Goal: Navigation & Orientation: Find specific page/section

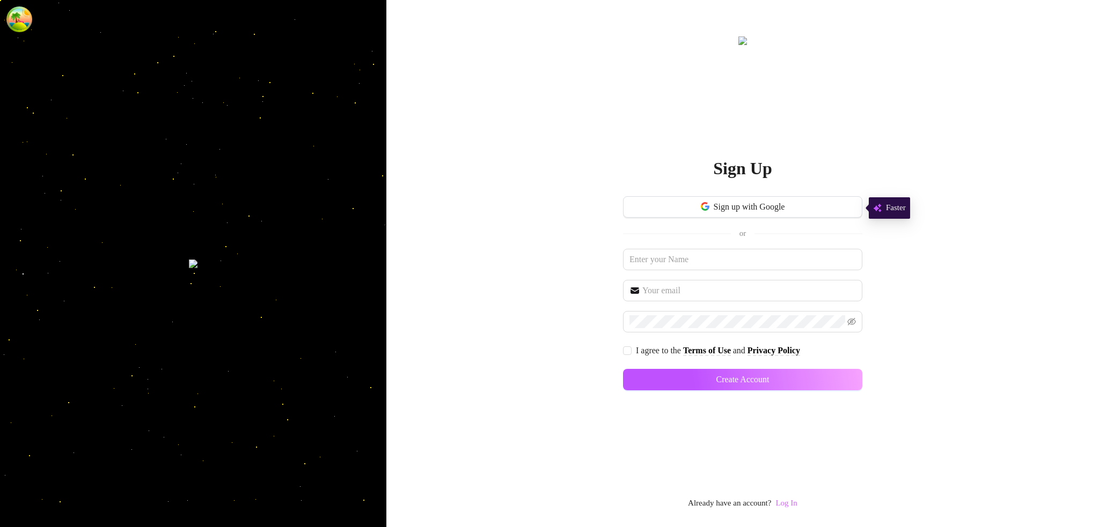
click at [779, 504] on link "Log In" at bounding box center [785, 503] width 21 height 9
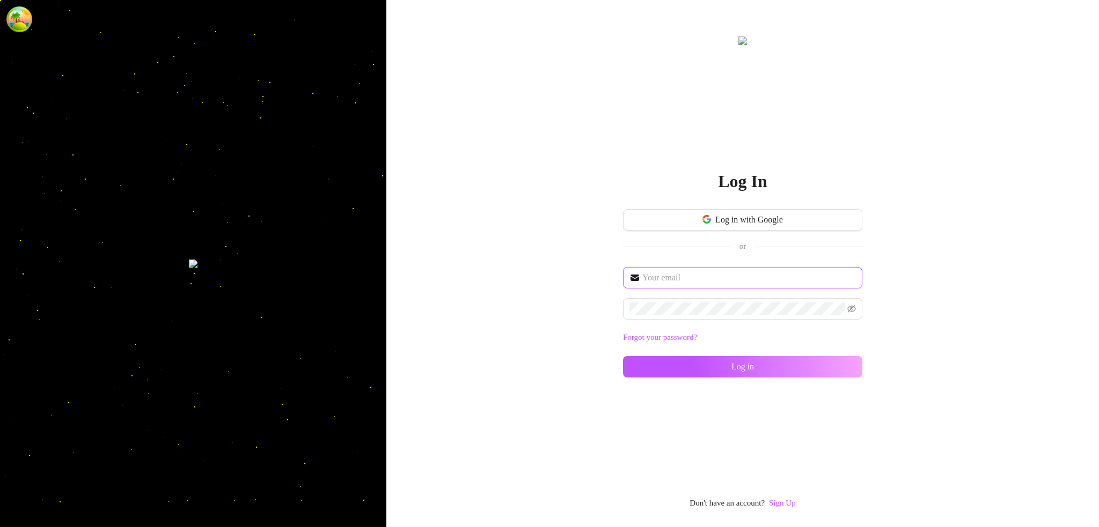
click at [676, 277] on input "text" at bounding box center [749, 277] width 214 height 13
type input "[EMAIL_ADDRESS][DOMAIN_NAME]"
click at [703, 315] on span at bounding box center [742, 308] width 239 height 21
click at [656, 365] on button "Log in" at bounding box center [742, 366] width 239 height 21
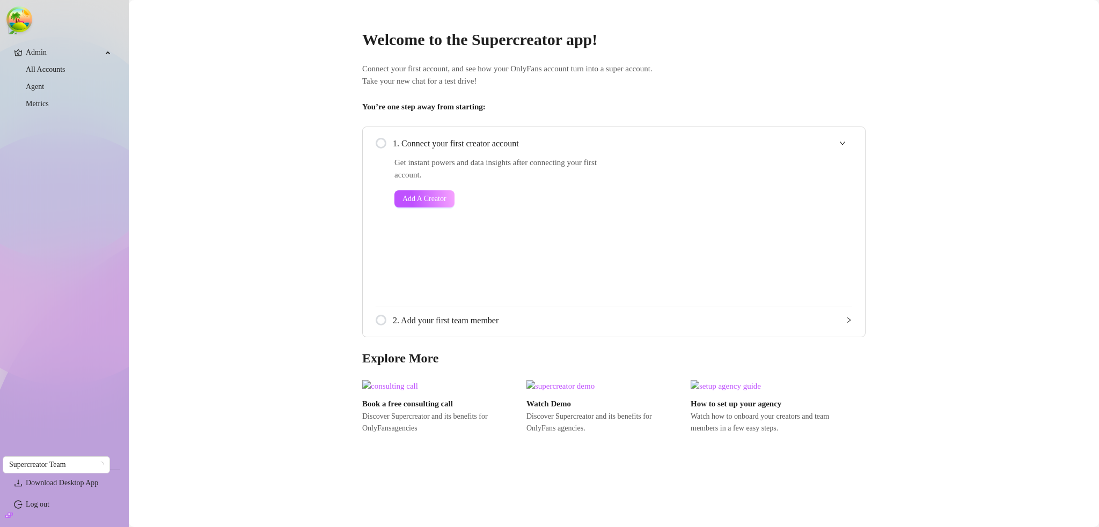
click at [17, 34] on img at bounding box center [13, 30] width 9 height 9
click at [55, 56] on span "Admin" at bounding box center [64, 52] width 76 height 17
click at [57, 69] on link "All Accounts" at bounding box center [46, 69] width 40 height 8
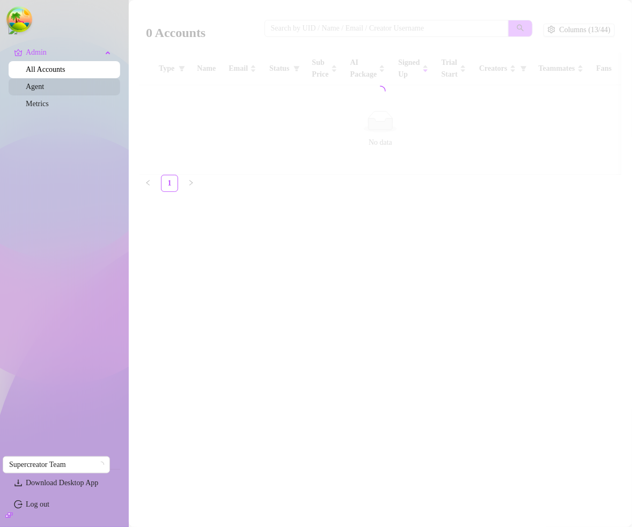
click at [44, 91] on link "Agent" at bounding box center [35, 87] width 18 height 8
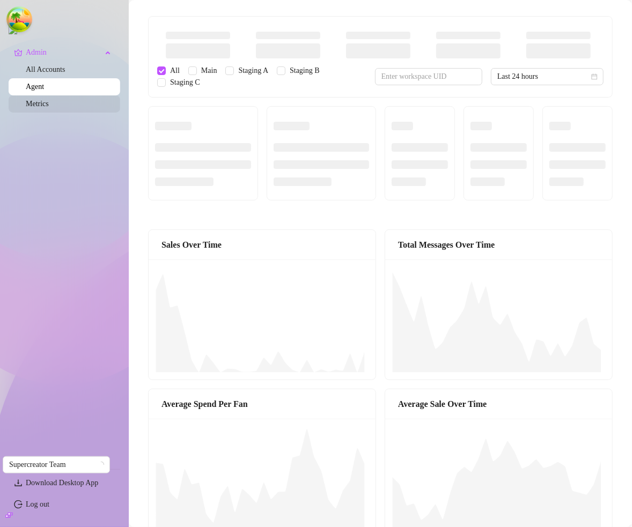
click at [47, 108] on link "Metrics" at bounding box center [37, 104] width 23 height 8
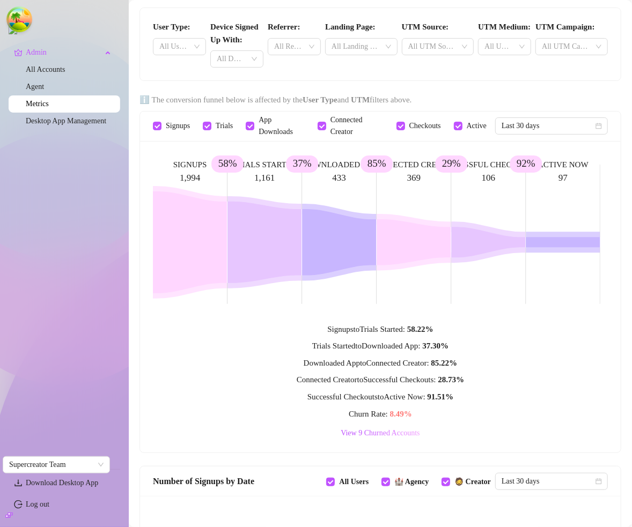
click at [86, 257] on ul "Admin All Accounts Agent Metrics Desktop App Management" at bounding box center [65, 252] width 112 height 425
click at [64, 125] on link "Desktop App Management" at bounding box center [66, 121] width 80 height 8
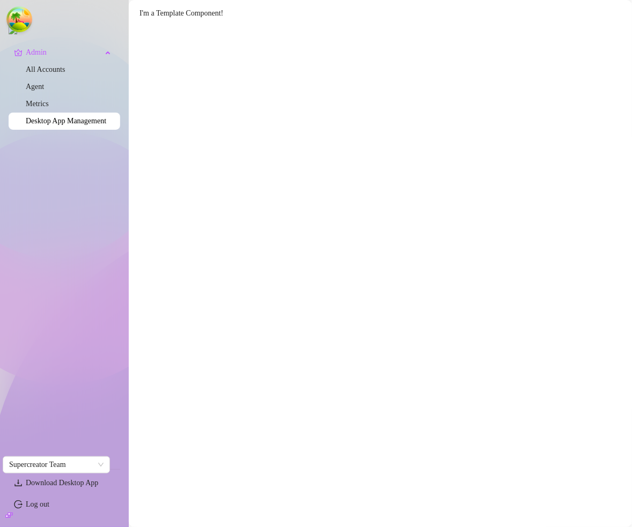
click at [238, 525] on main "I'm a Template Component!" at bounding box center [380, 263] width 503 height 527
